Goal: Task Accomplishment & Management: Use online tool/utility

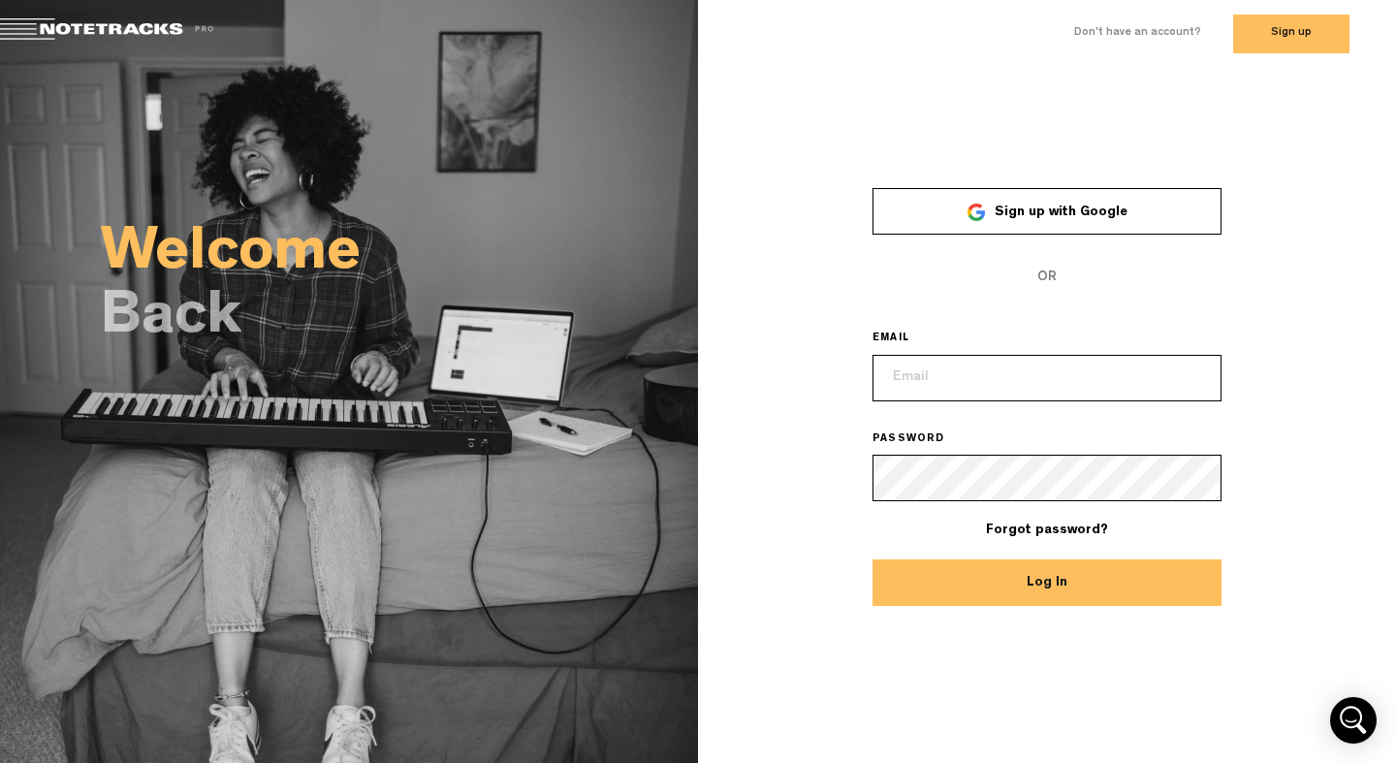
type input "[EMAIL_ADDRESS][DOMAIN_NAME]"
click at [984, 587] on button "Log In" at bounding box center [1046, 582] width 349 height 47
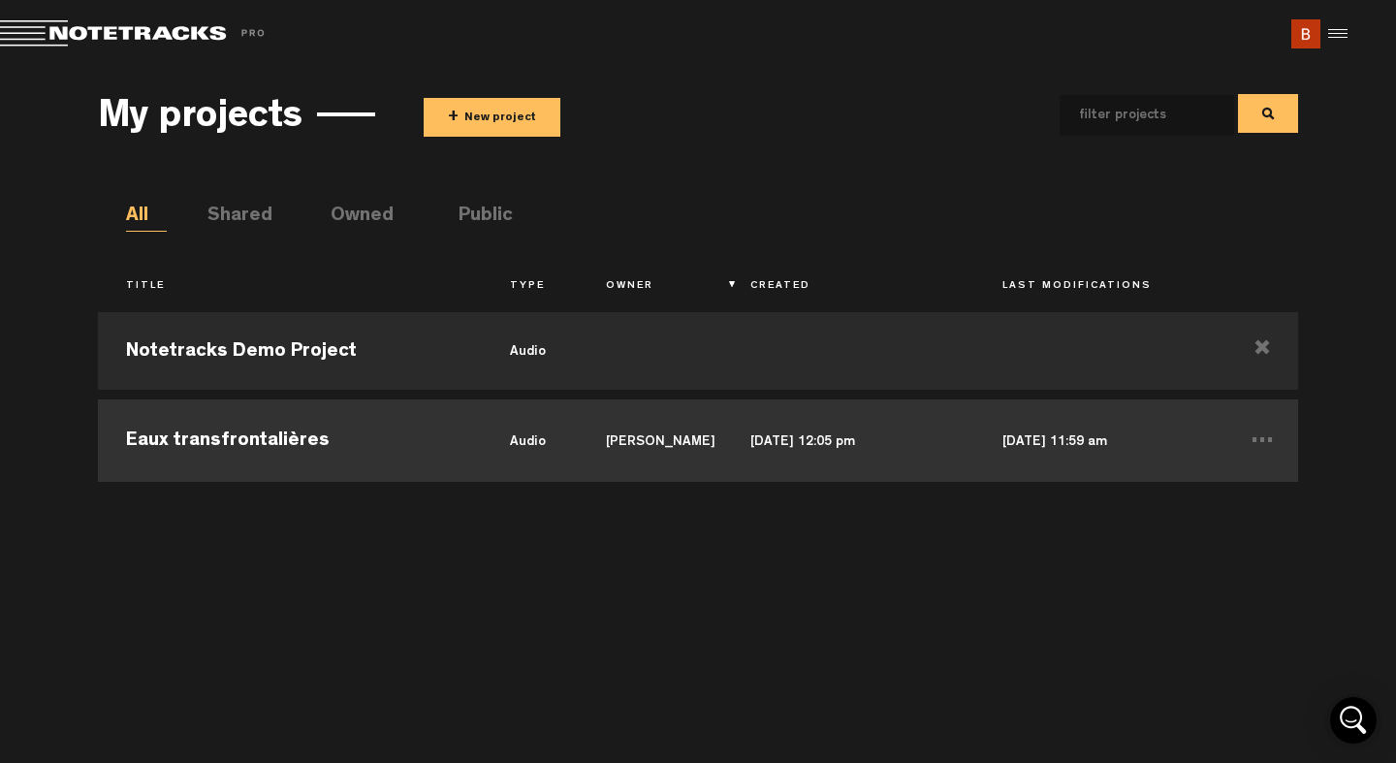
click at [528, 453] on td "audio" at bounding box center [530, 438] width 96 height 87
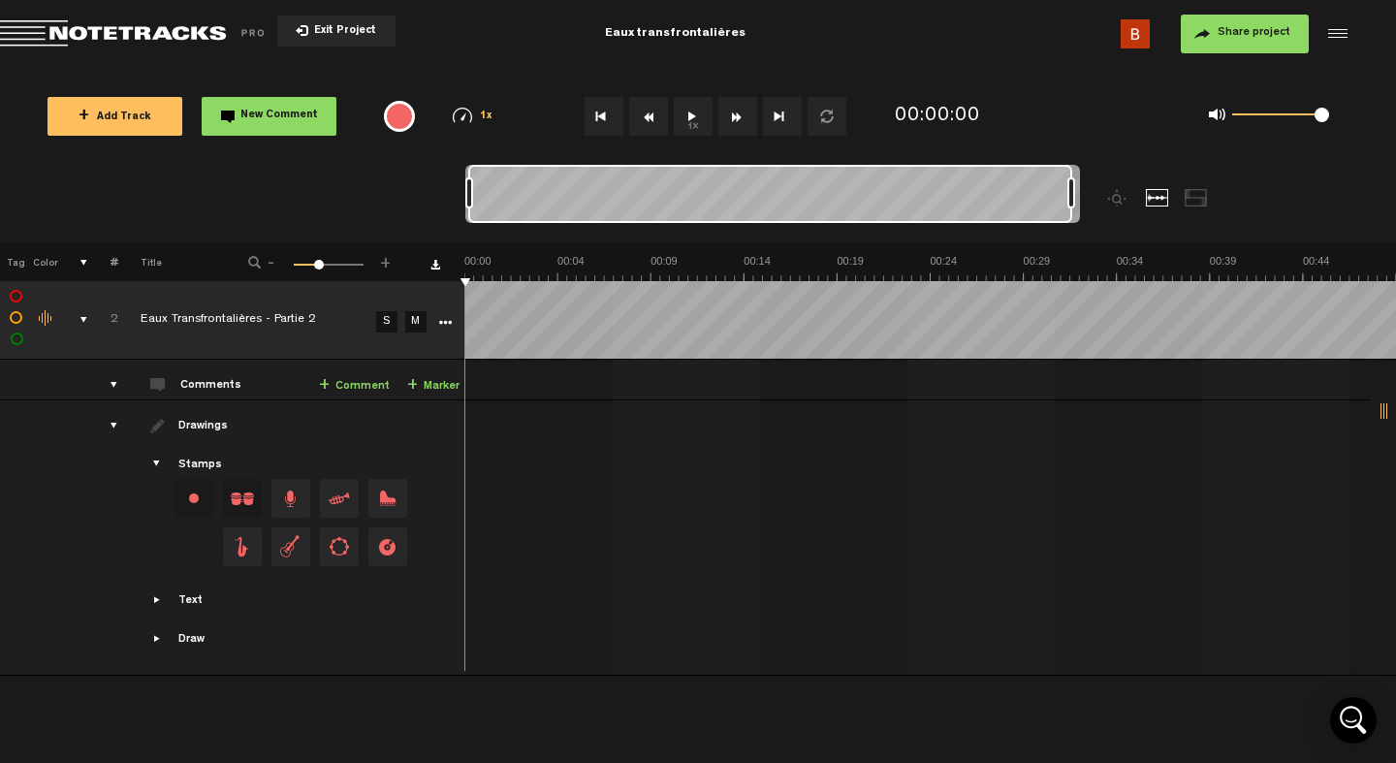
drag, startPoint x: 486, startPoint y: 194, endPoint x: 1189, endPoint y: 219, distance: 704.2
click at [1189, 219] on div at bounding box center [849, 204] width 768 height 78
drag, startPoint x: 1069, startPoint y: 192, endPoint x: 1111, endPoint y: 192, distance: 41.7
click at [1111, 192] on div at bounding box center [849, 204] width 768 height 78
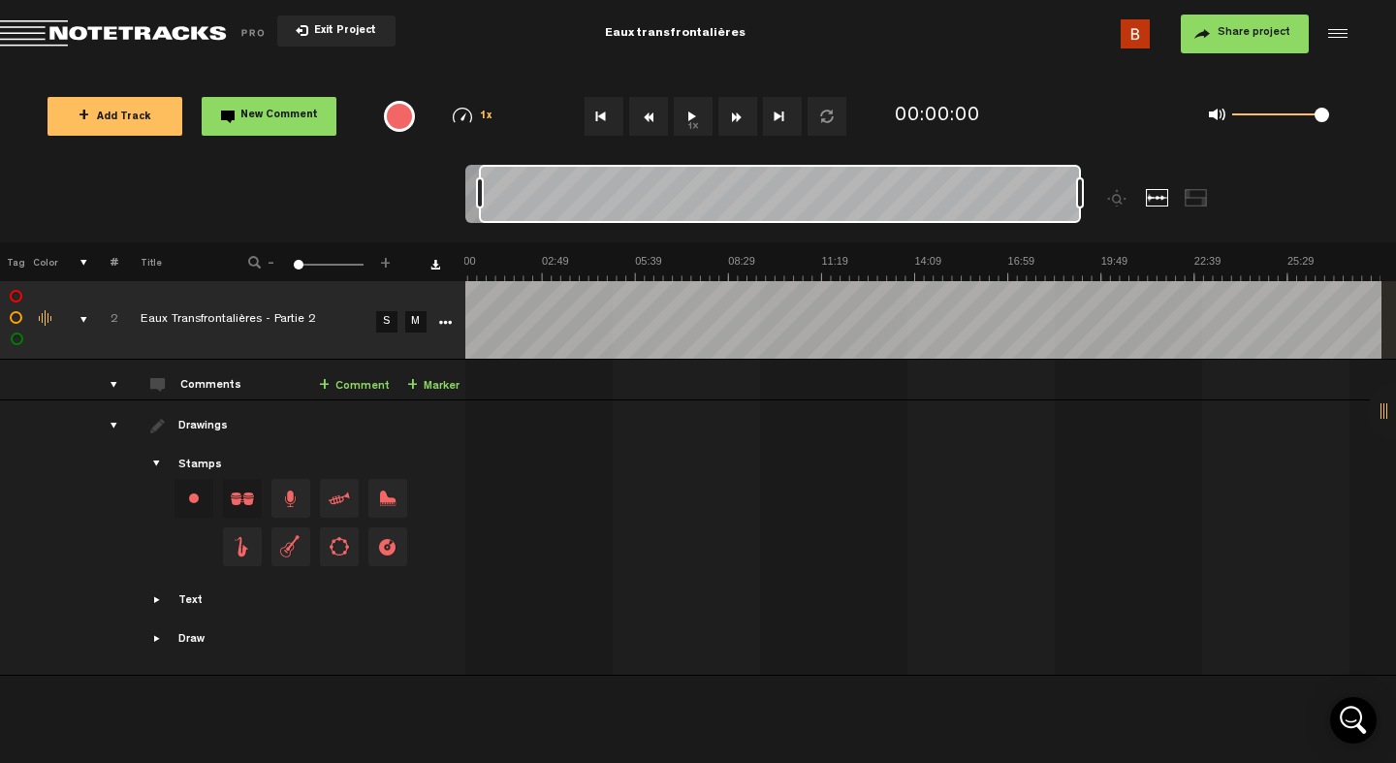
drag, startPoint x: 945, startPoint y: 174, endPoint x: 1043, endPoint y: 179, distance: 98.0
click at [1042, 179] on div at bounding box center [780, 194] width 602 height 58
drag, startPoint x: 947, startPoint y: 175, endPoint x: 843, endPoint y: 173, distance: 103.8
click at [843, 173] on div at bounding box center [765, 194] width 600 height 58
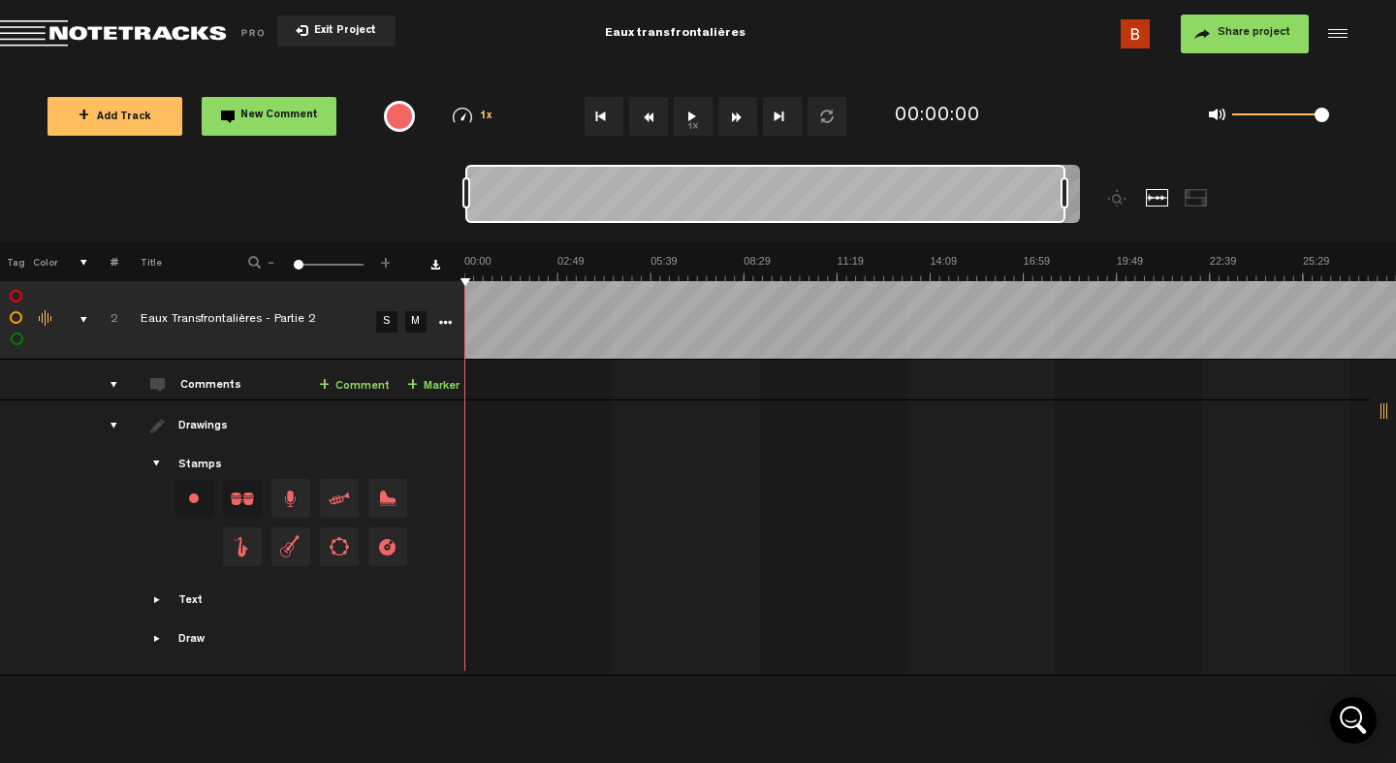
click at [651, 504] on div at bounding box center [934, 533] width 932 height 73
